Goal: Complete application form

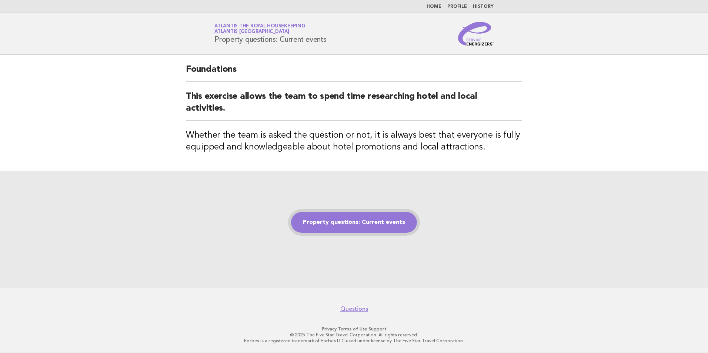
click at [319, 224] on link "Property questions: Current events" at bounding box center [354, 222] width 126 height 21
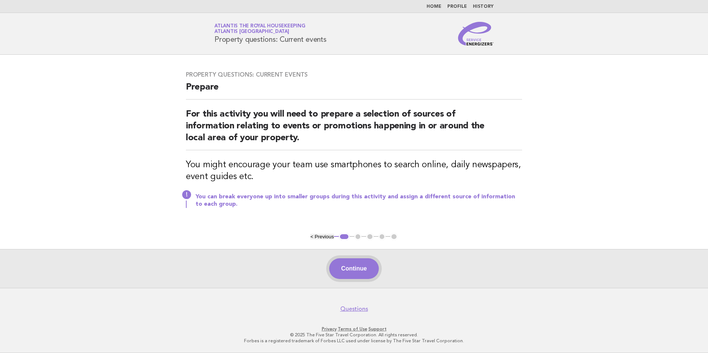
click at [356, 261] on button "Continue" at bounding box center [353, 268] width 49 height 21
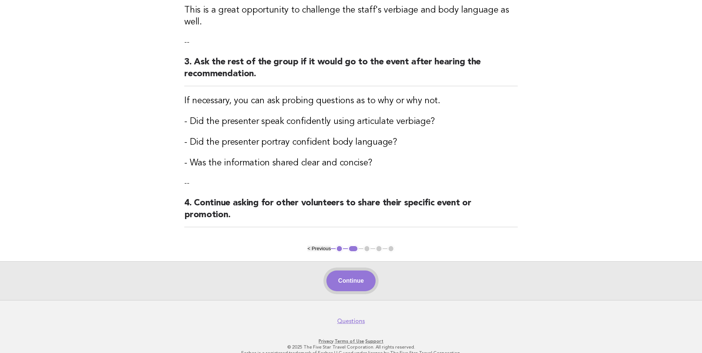
click at [362, 271] on button "Continue" at bounding box center [350, 281] width 49 height 21
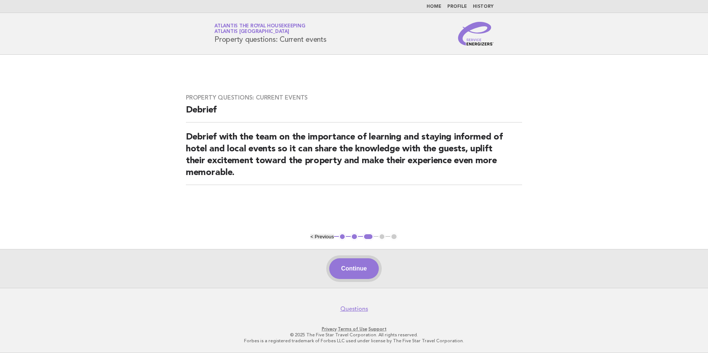
click at [362, 265] on button "Continue" at bounding box center [353, 268] width 49 height 21
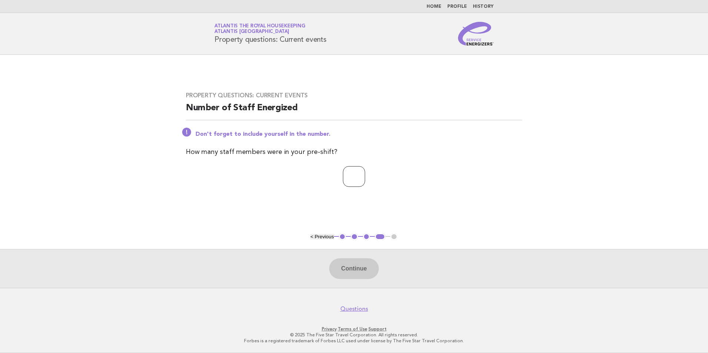
click at [355, 174] on input "number" at bounding box center [354, 176] width 22 height 21
type input "**"
click at [357, 268] on button "Continue" at bounding box center [353, 268] width 49 height 21
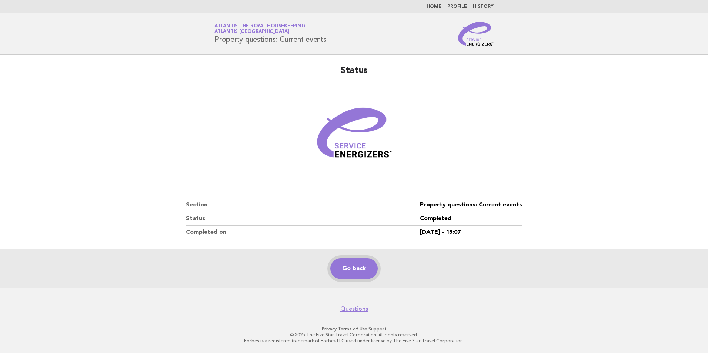
click at [359, 272] on link "Go back" at bounding box center [353, 268] width 47 height 21
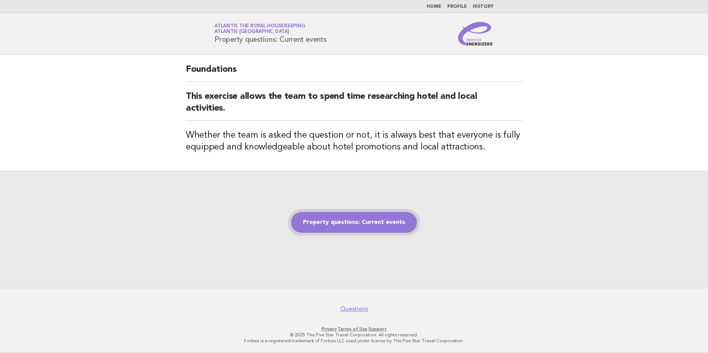
click at [351, 228] on link "Property questions: Current events" at bounding box center [354, 222] width 126 height 21
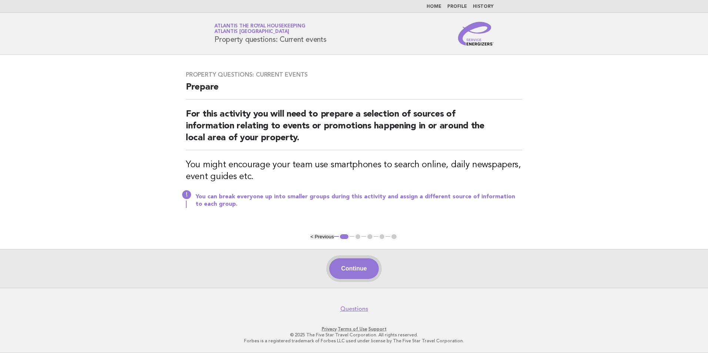
click at [356, 272] on button "Continue" at bounding box center [353, 268] width 49 height 21
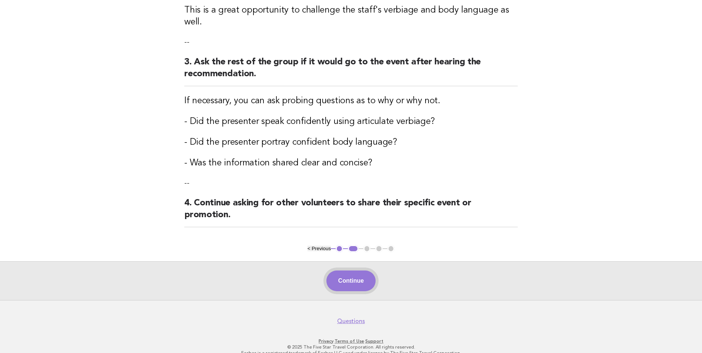
click at [373, 271] on button "Continue" at bounding box center [350, 281] width 49 height 21
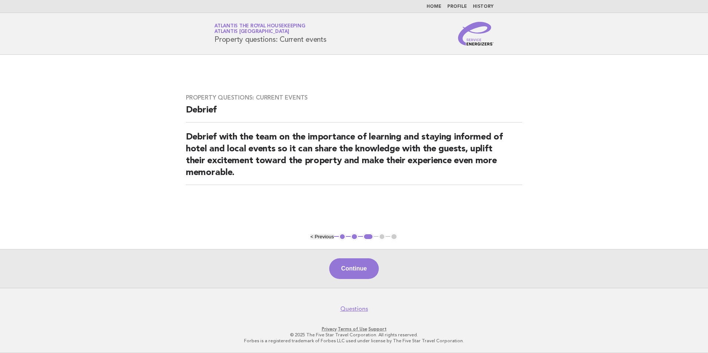
click at [373, 270] on button "Continue" at bounding box center [353, 268] width 49 height 21
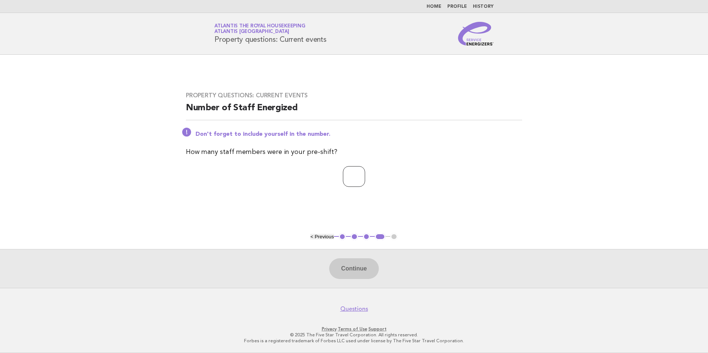
click at [355, 172] on input "number" at bounding box center [354, 176] width 22 height 21
type input "**"
click at [343, 271] on button "Continue" at bounding box center [353, 268] width 49 height 21
